Goal: Find specific page/section: Find specific page/section

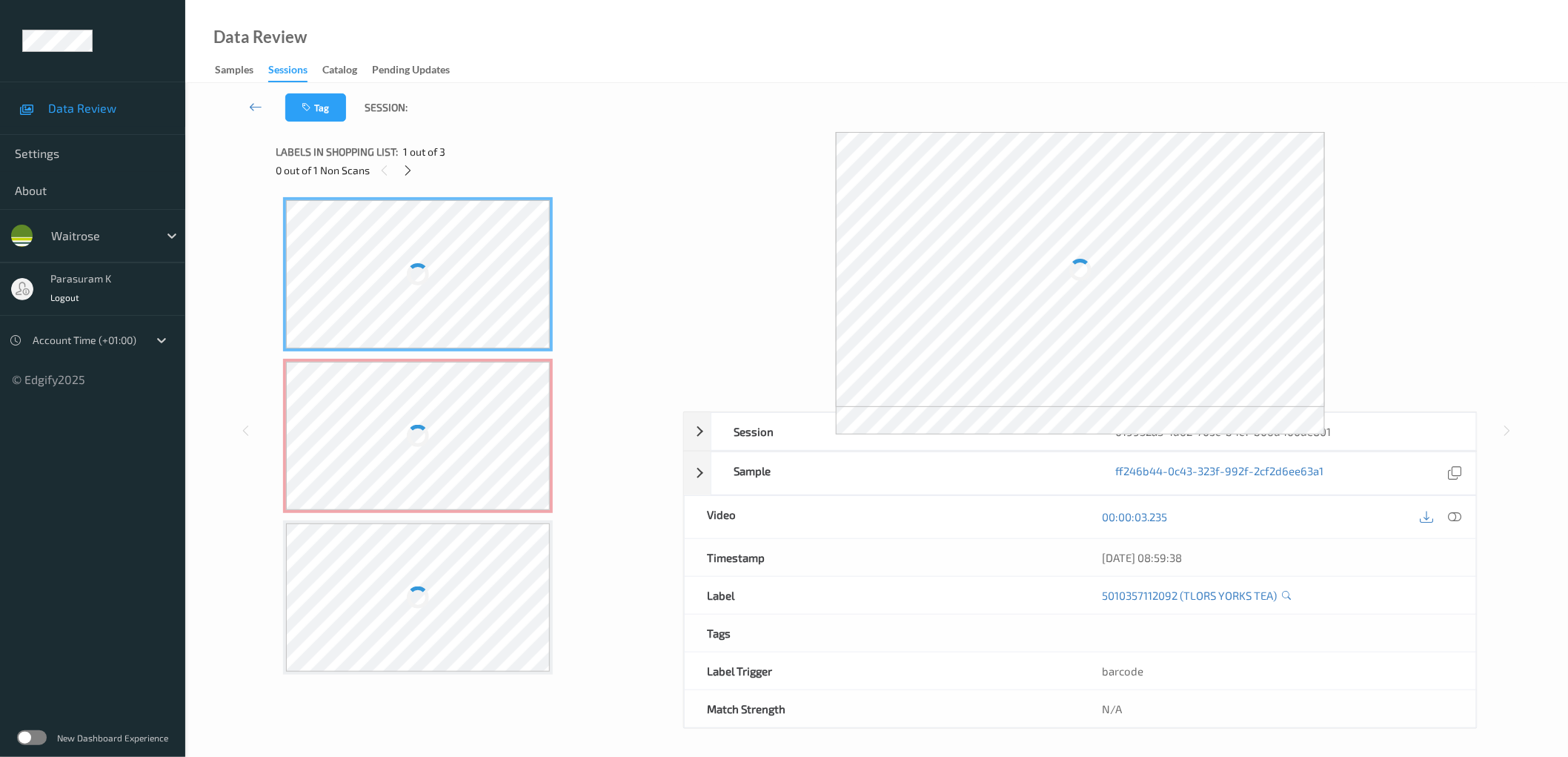
click at [514, 396] on div at bounding box center [418, 436] width 264 height 149
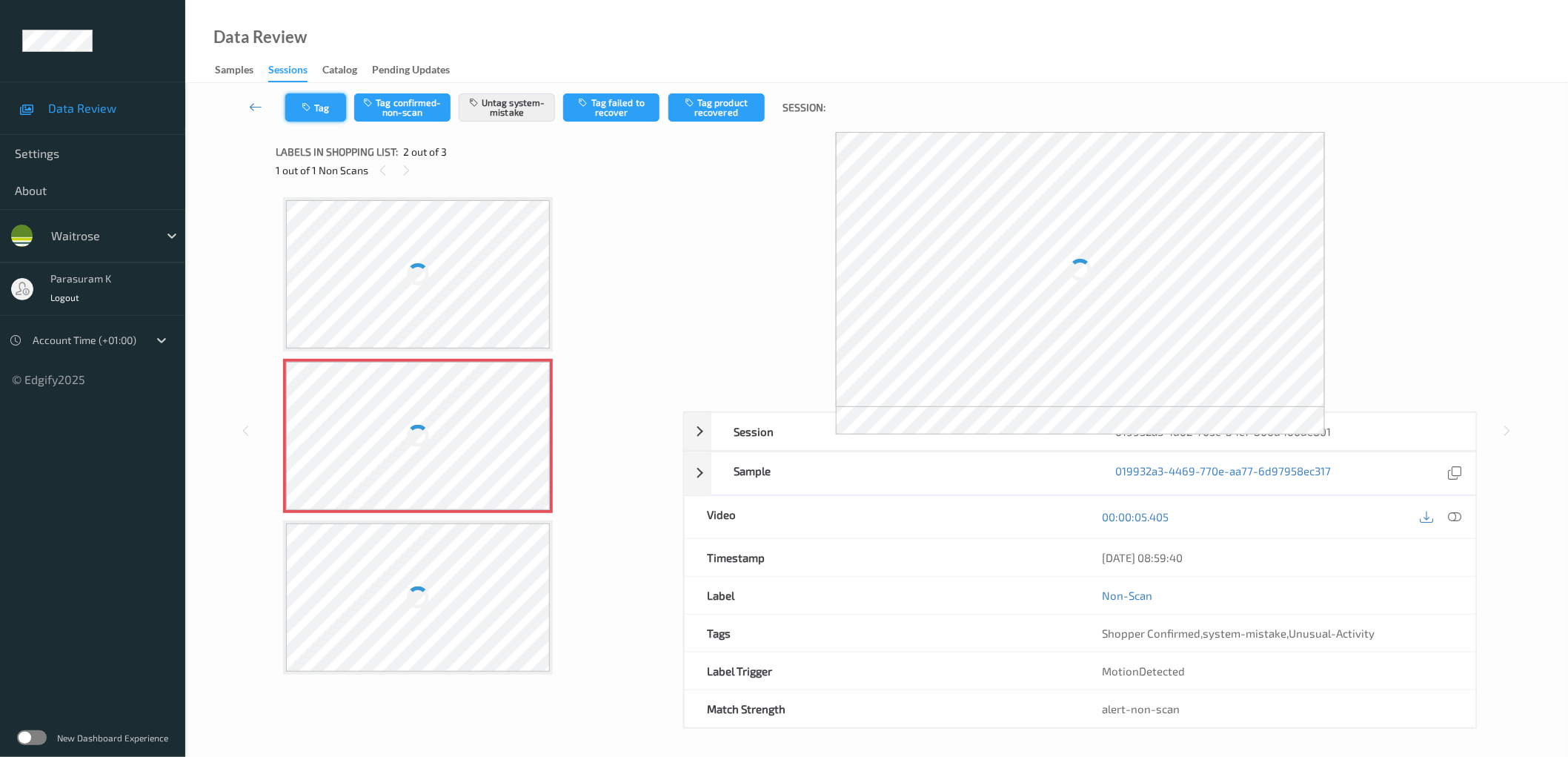
click at [306, 107] on icon "button" at bounding box center [307, 107] width 13 height 11
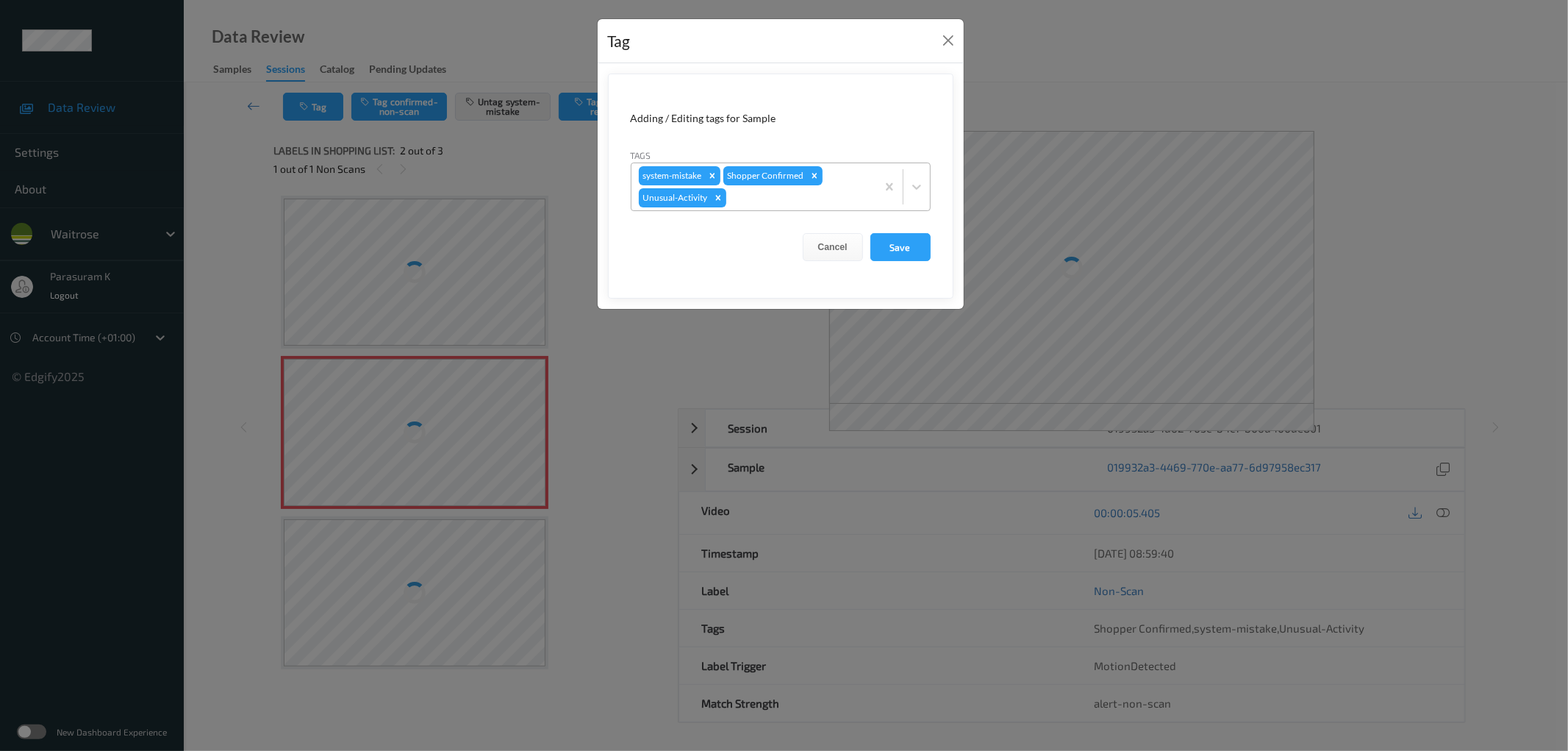
click at [765, 195] on div at bounding box center [799, 198] width 140 height 18
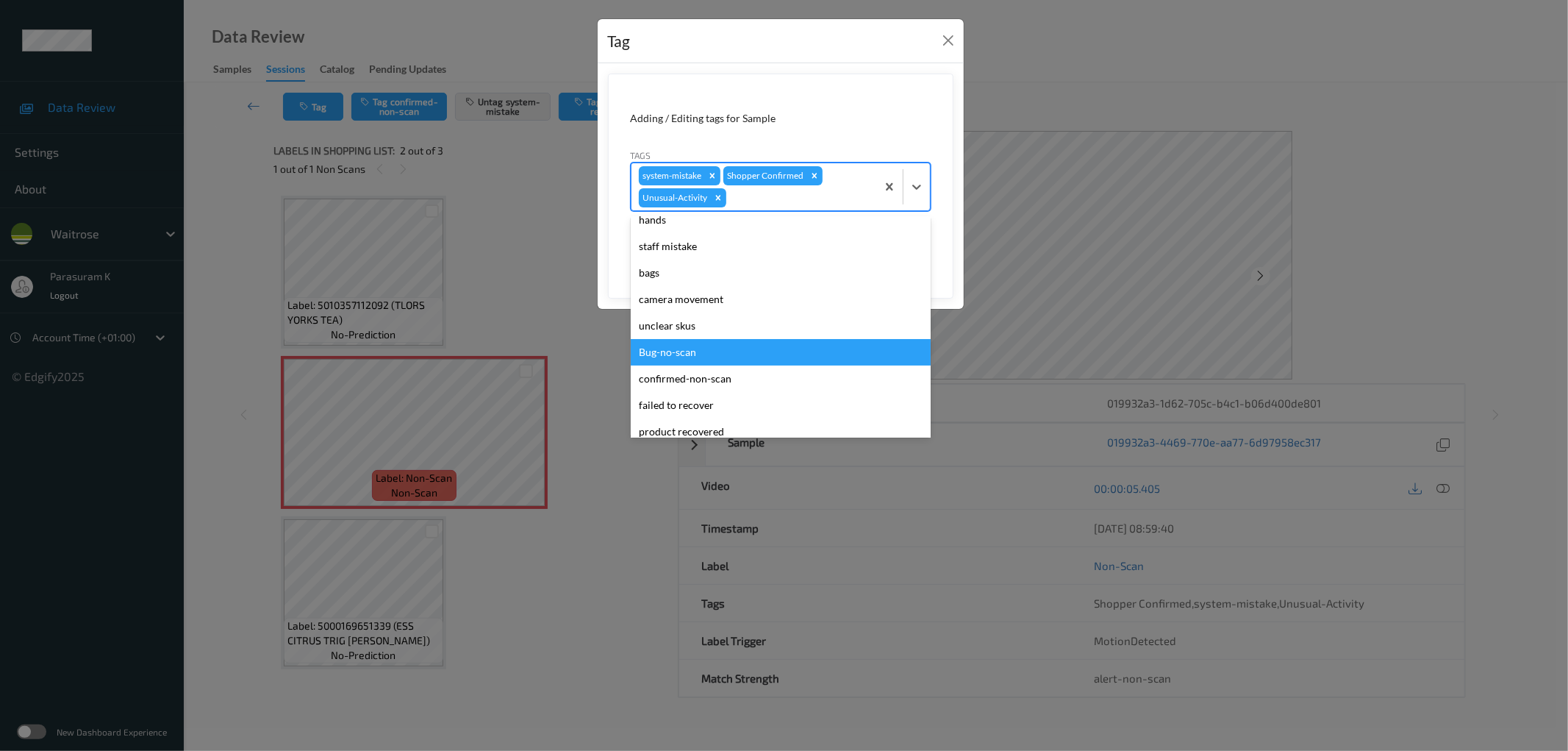
scroll to position [341, 0]
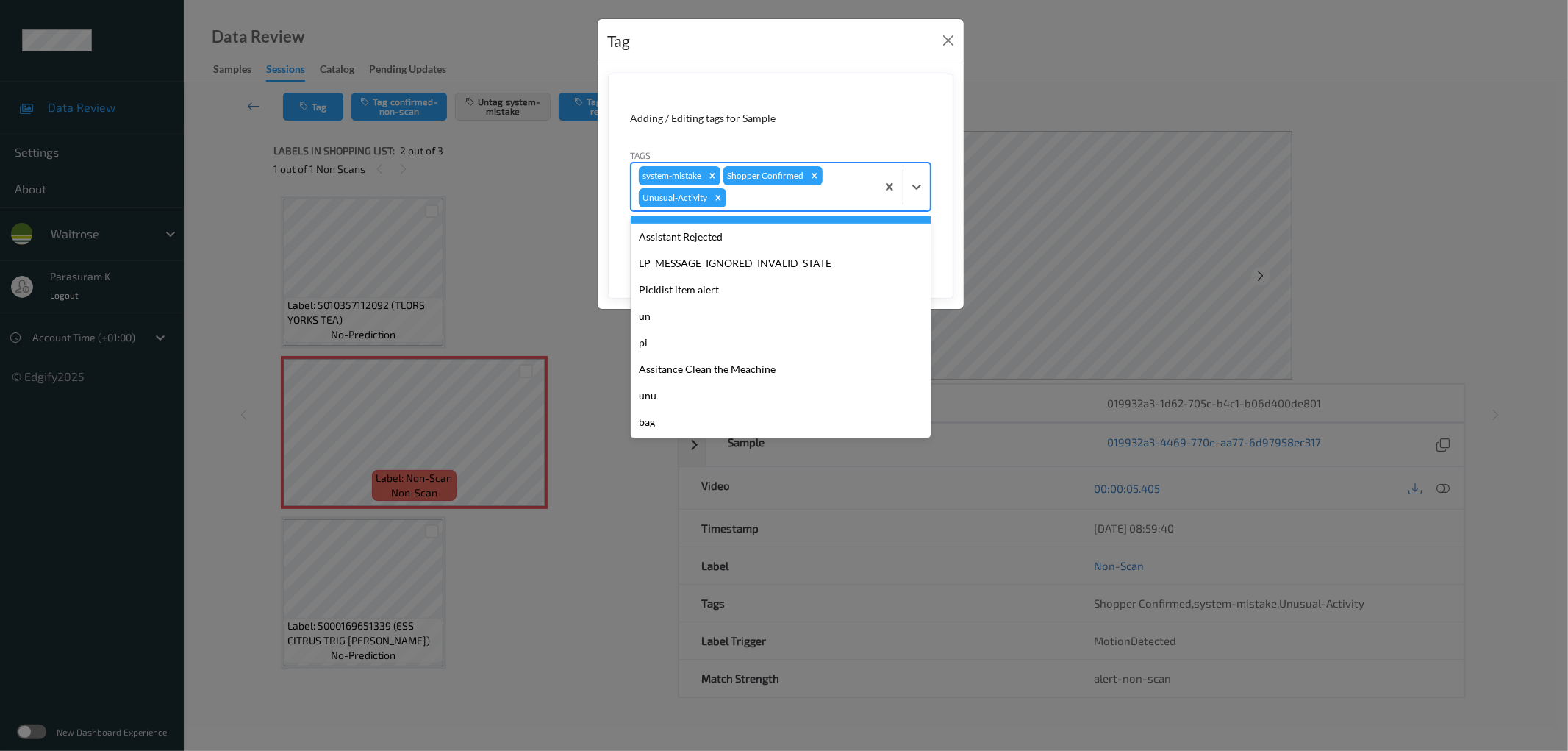
click at [761, 195] on div at bounding box center [799, 198] width 140 height 18
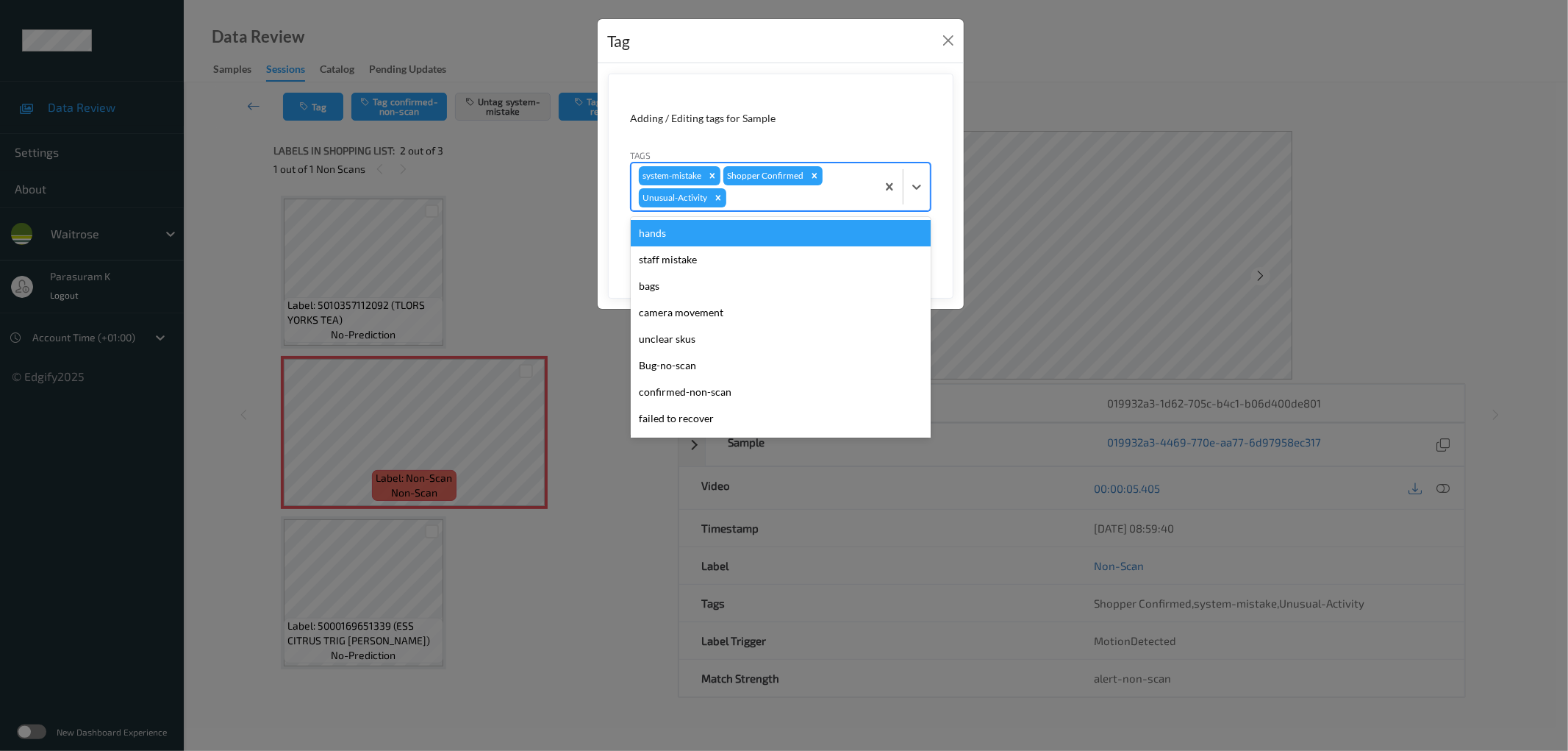
click at [775, 196] on div at bounding box center [799, 198] width 140 height 18
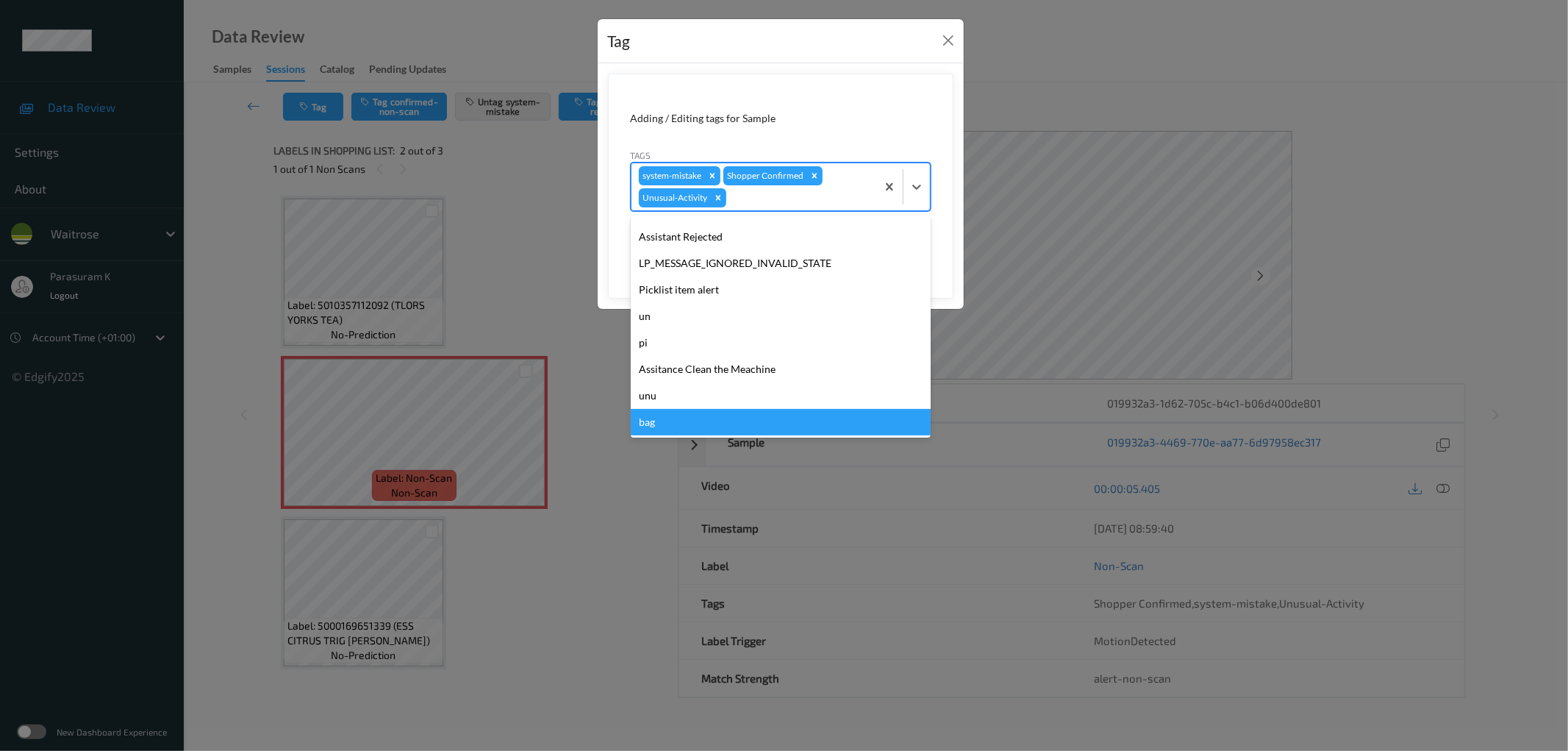
click at [629, 505] on div "Tag Adding / Editing tags for Sample Tags option bag focused, 21 of 21. 21 resu…" at bounding box center [784, 375] width 1568 height 751
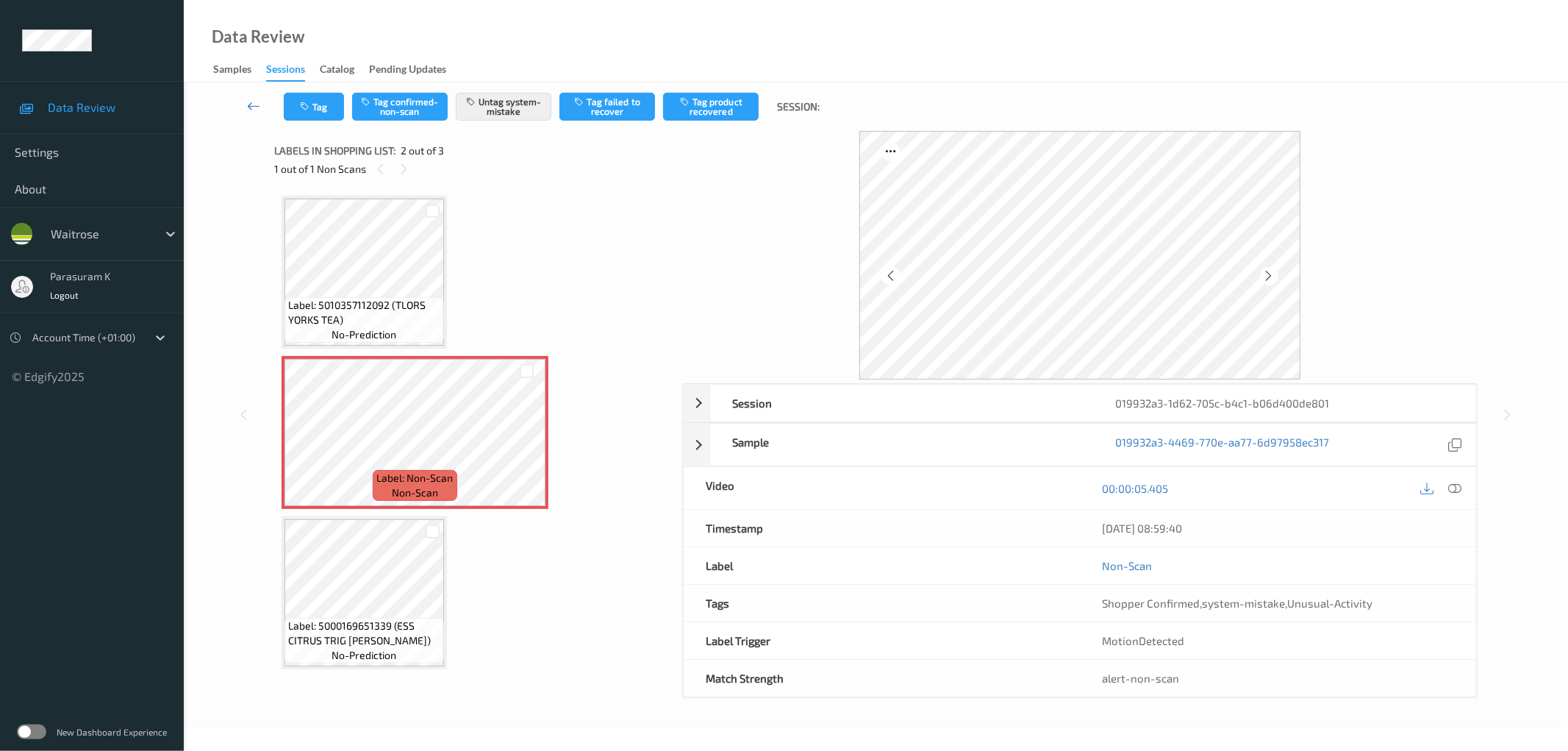
click at [247, 100] on icon at bounding box center [254, 106] width 13 height 15
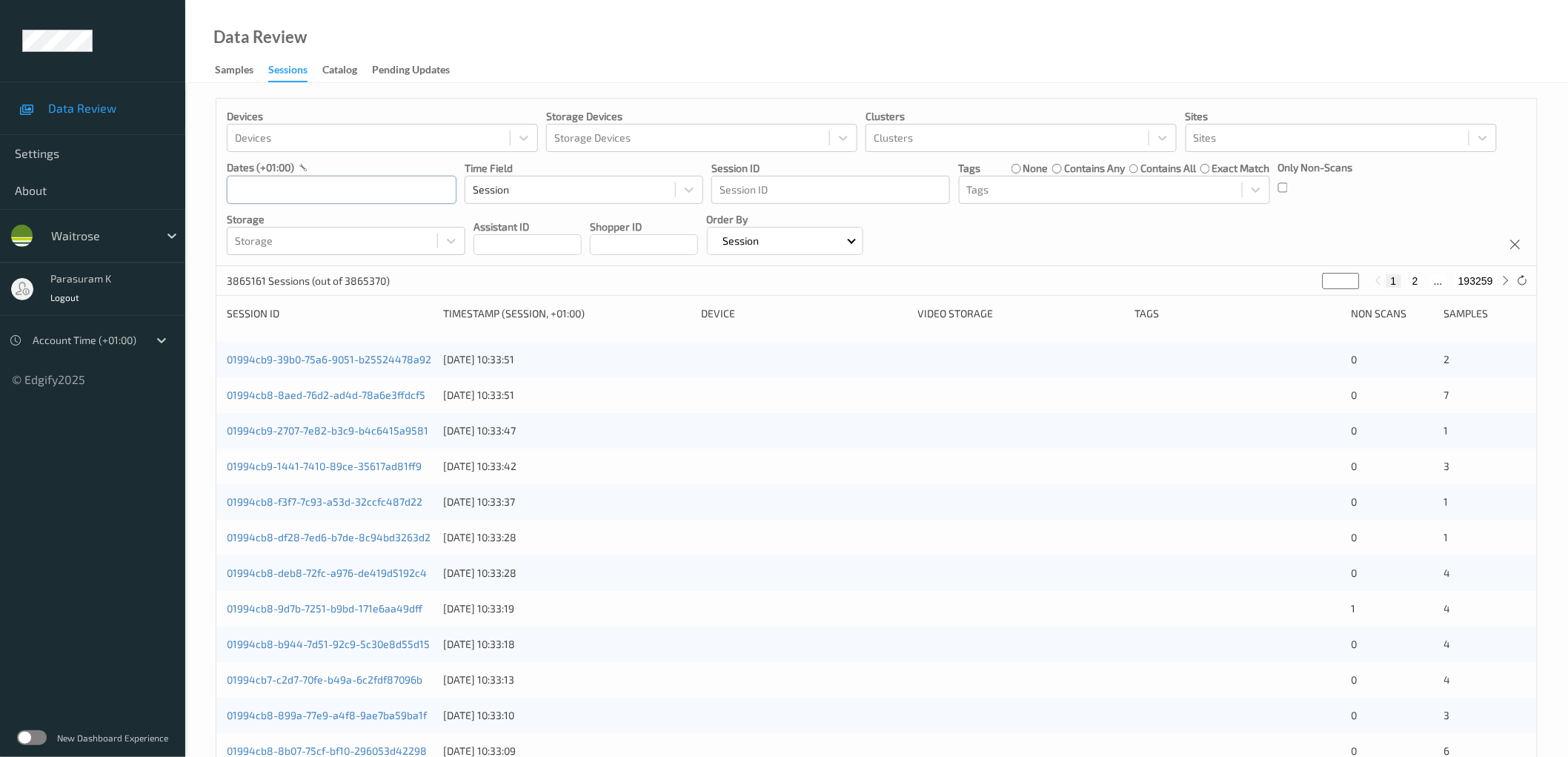
click at [319, 176] on input "text" at bounding box center [341, 190] width 229 height 29
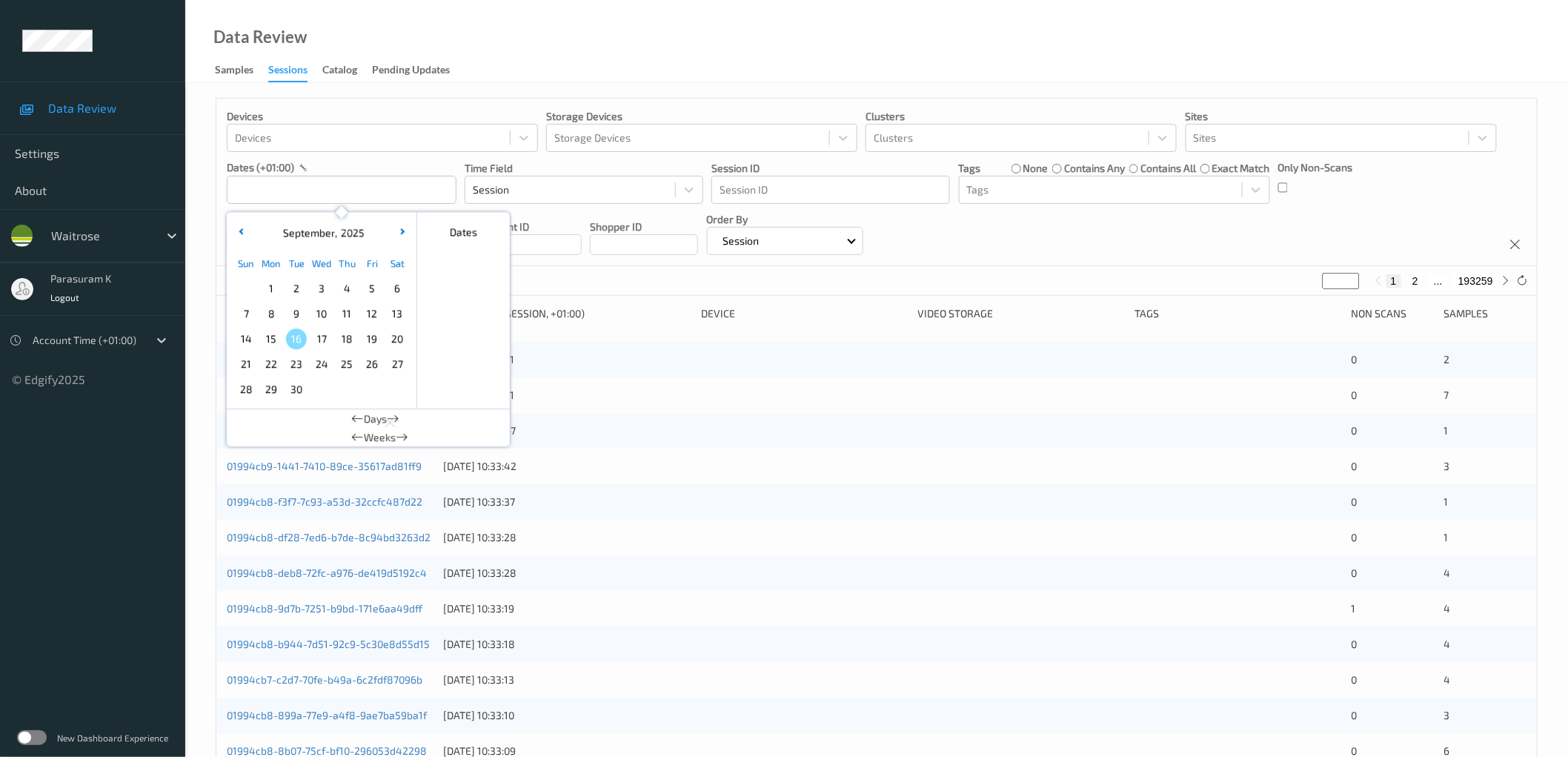
click at [278, 346] on span "15" at bounding box center [271, 339] width 21 height 21
click at [277, 344] on span "15" at bounding box center [271, 339] width 21 height 21
type input "[DATE] 00:00 -> [DATE] 23:59"
click at [1264, 232] on div "Devices Devices Storage Devices Storage Devices Clusters Clusters Sites Sites d…" at bounding box center [877, 182] width 1321 height 167
click at [368, 183] on input "text" at bounding box center [341, 190] width 229 height 29
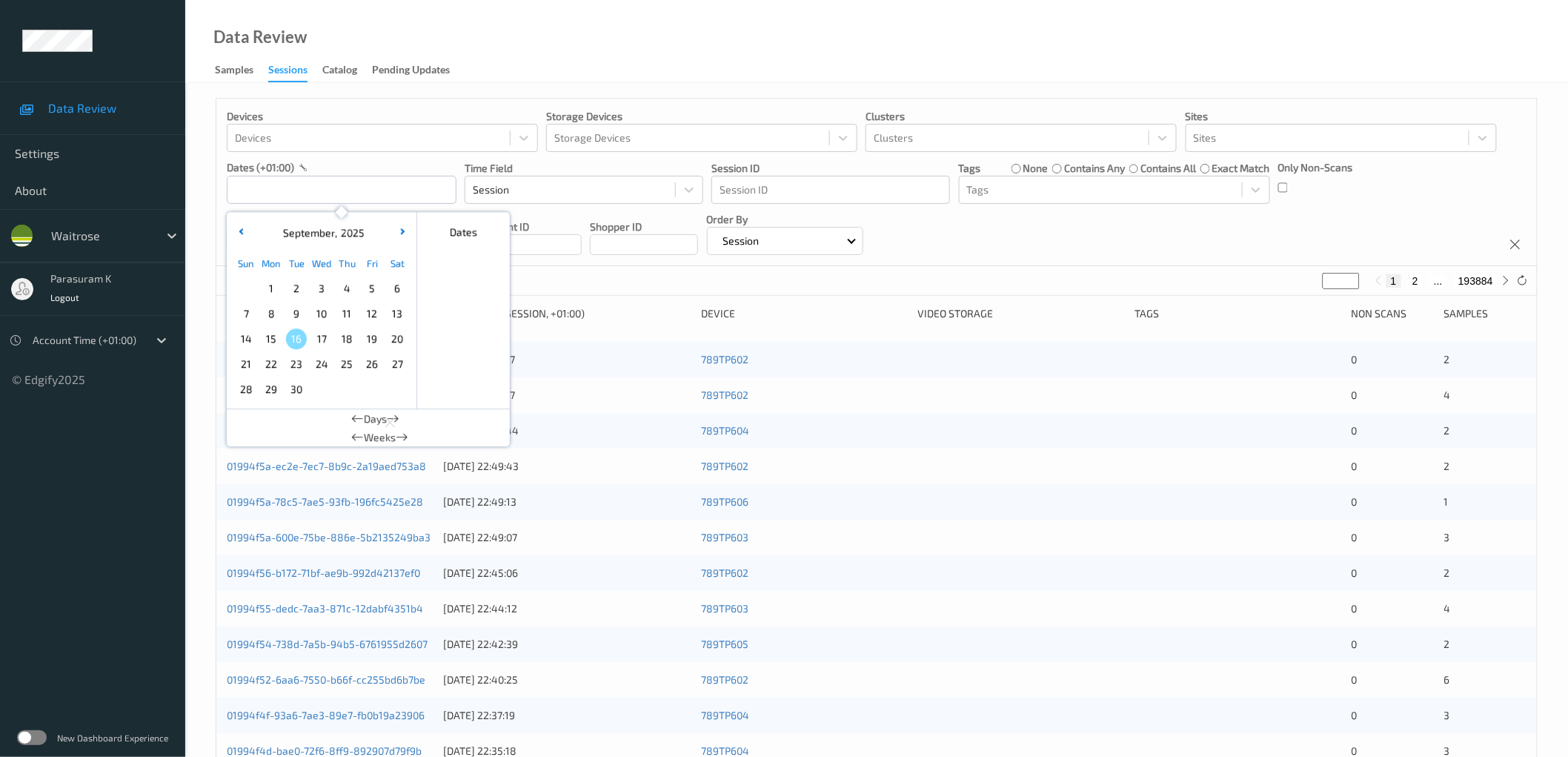
click at [276, 344] on span "15" at bounding box center [271, 339] width 21 height 21
click at [274, 341] on span "15" at bounding box center [271, 339] width 21 height 21
type input "[DATE] 00:00 -> [DATE] 23:59"
click at [1287, 228] on div "Devices Devices Storage Devices Storage Devices Clusters Clusters Sites Sites d…" at bounding box center [877, 182] width 1321 height 167
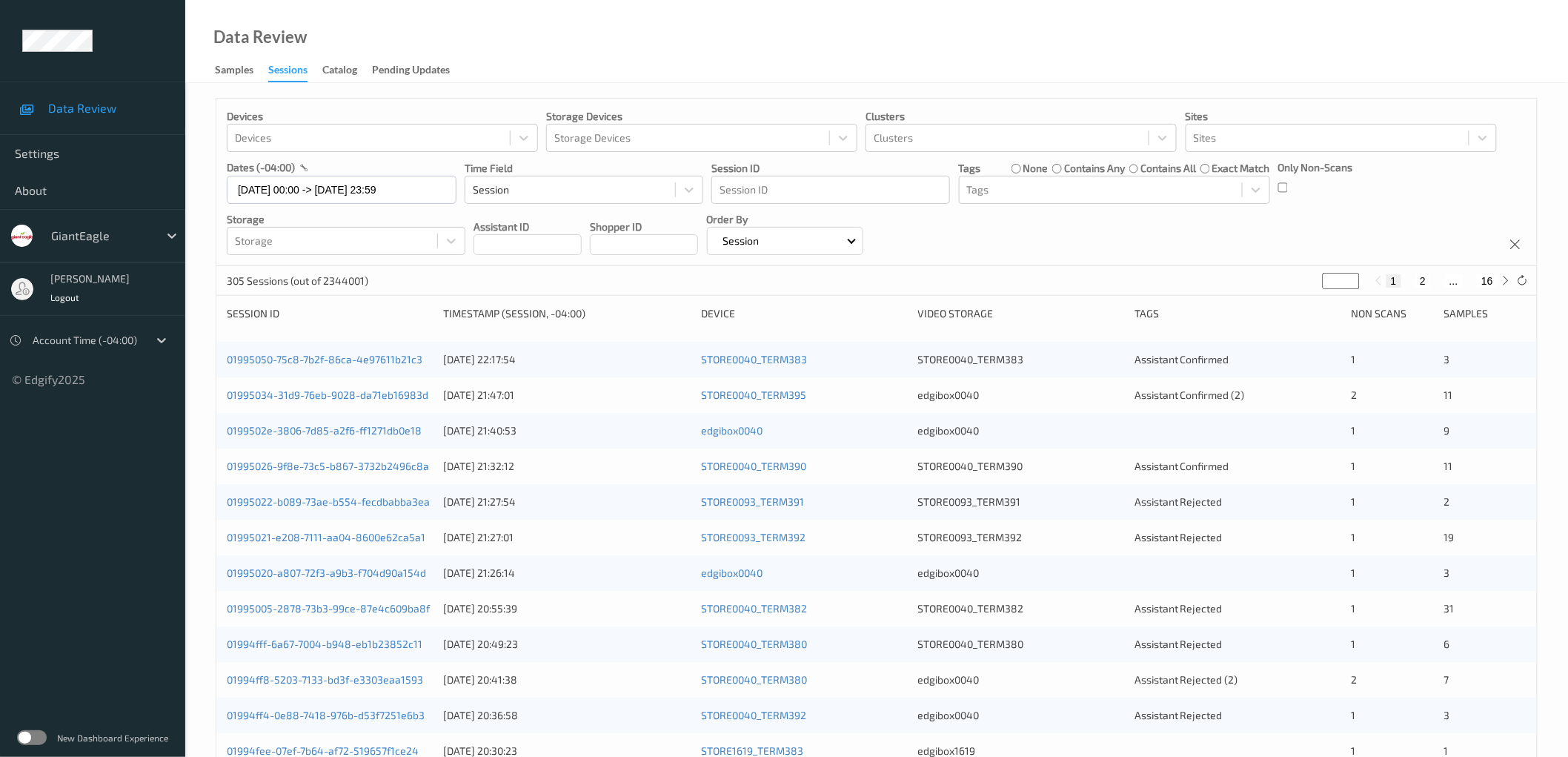
click at [1489, 278] on button "16" at bounding box center [1487, 281] width 21 height 14
type input "**"
